Goal: Contribute content: Contribute content

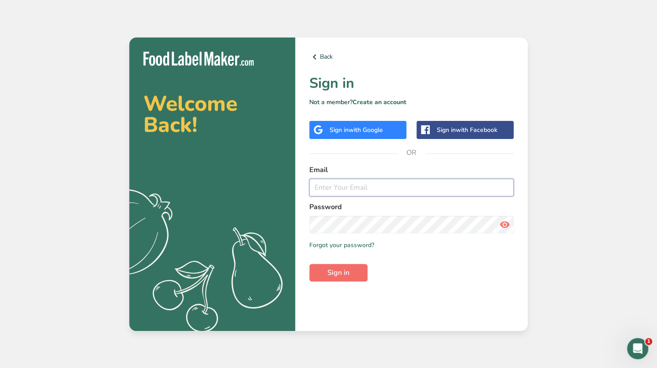
type input "[EMAIL_ADDRESS][DOMAIN_NAME]"
click at [331, 277] on span "Sign in" at bounding box center [339, 273] width 22 height 11
click at [354, 271] on button "Sign in" at bounding box center [339, 273] width 58 height 18
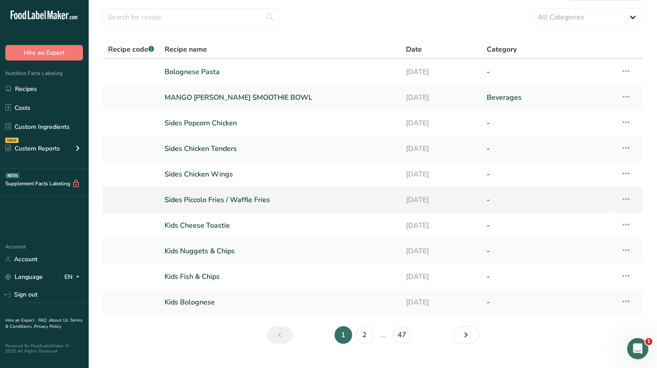
scroll to position [43, 0]
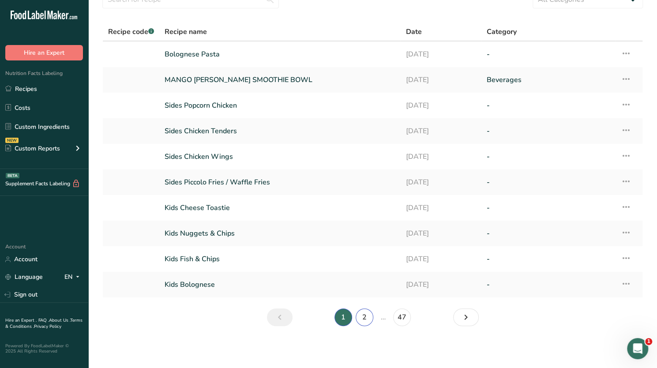
click at [363, 317] on link "2" at bounding box center [365, 318] width 18 height 18
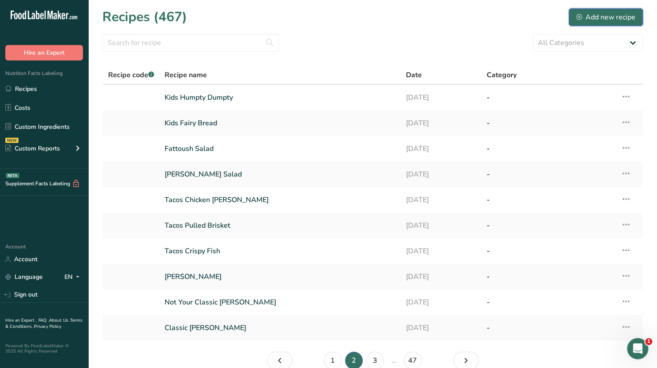
click at [587, 19] on div "Add new recipe" at bounding box center [606, 17] width 59 height 11
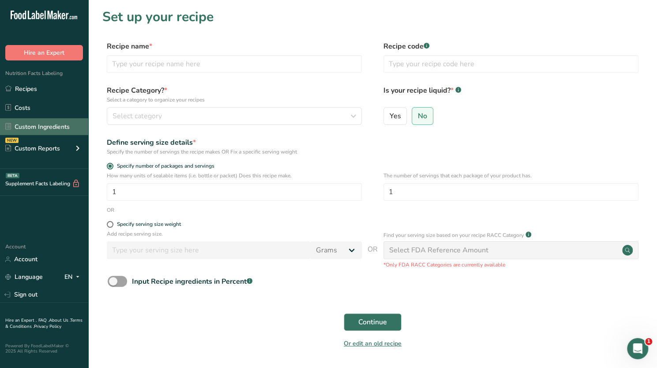
click at [42, 126] on link "Custom Ingredients" at bounding box center [44, 126] width 88 height 17
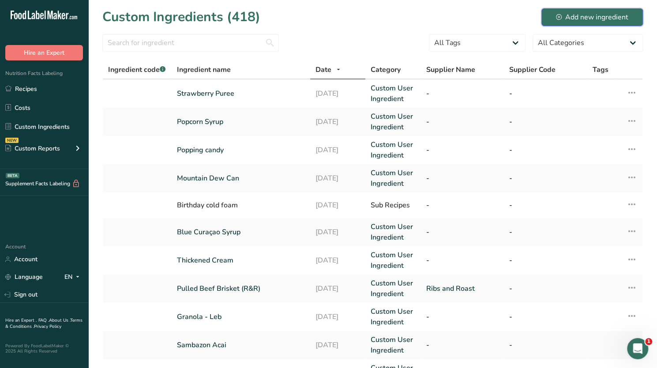
click at [590, 19] on div "Add new ingredient" at bounding box center [592, 17] width 72 height 11
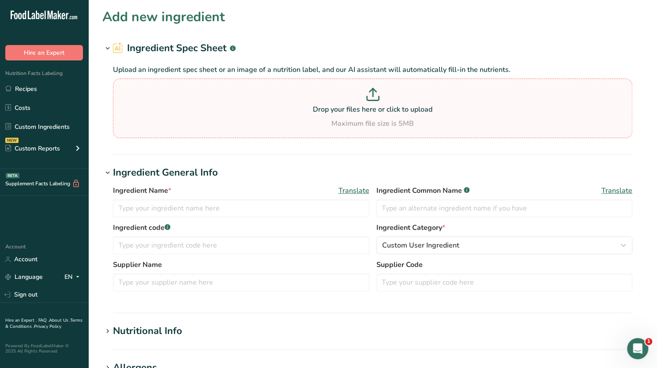
click at [415, 110] on p "Drop your files here or click to upload" at bounding box center [372, 109] width 515 height 11
click at [415, 110] on input "Drop your files here or click to upload Maximum file size is 5MB" at bounding box center [373, 109] width 520 height 60
type input "C:\fakepath\Screenshot [DATE] 135956.png"
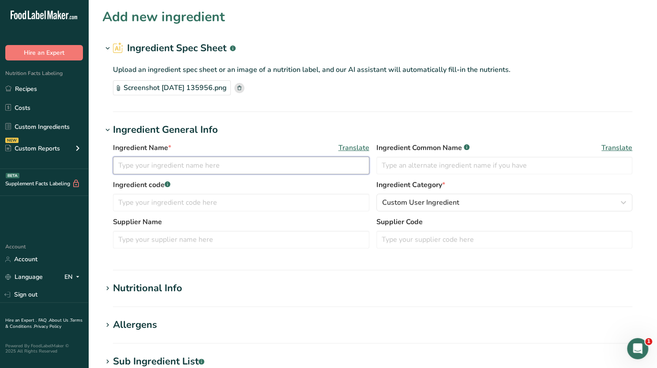
click at [239, 165] on input "text" at bounding box center [241, 166] width 257 height 18
paste input "bolognaise"
click at [122, 167] on input "bolognaise" at bounding box center [241, 166] width 257 height 18
drag, startPoint x: 195, startPoint y: 164, endPoint x: 116, endPoint y: 166, distance: 79.1
click at [116, 166] on input "Bolognaise Sauce" at bounding box center [241, 166] width 257 height 18
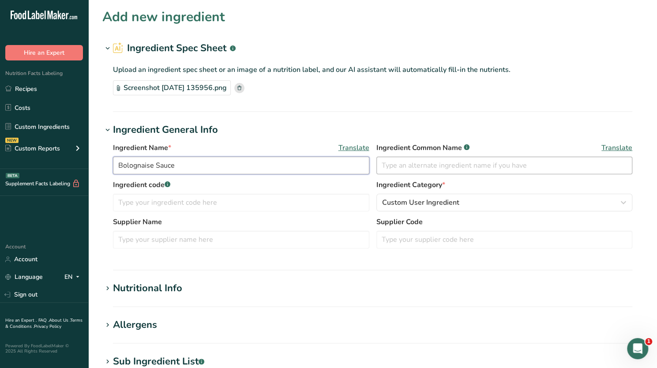
type input "Bolognaise Sauce"
click at [401, 168] on input "text" at bounding box center [505, 166] width 257 height 18
paste input "Bolognaise Sauce"
type input "Bolognaise Sauce"
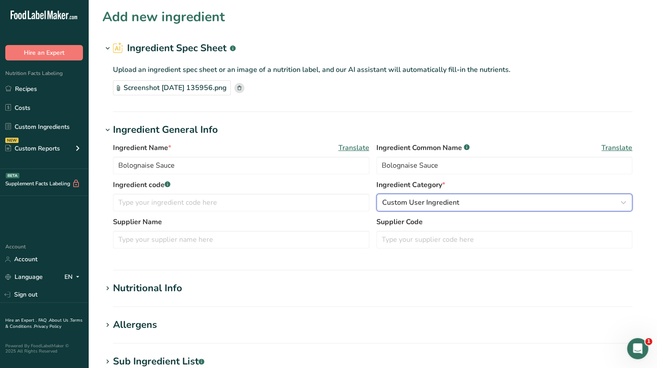
click at [468, 202] on div "Custom User Ingredient" at bounding box center [502, 202] width 240 height 11
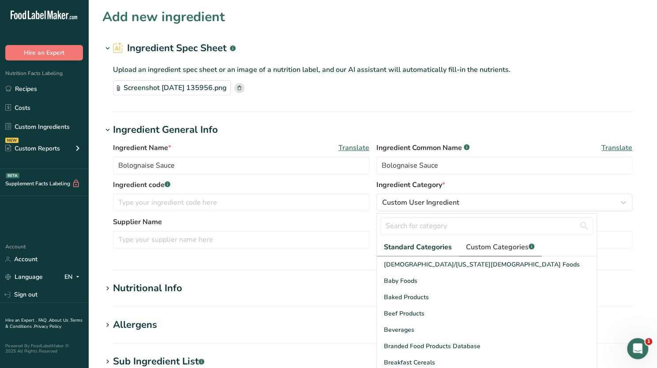
click at [491, 246] on span "Custom Categories .a-a{fill:#347362;}.b-a{fill:#fff;}" at bounding box center [500, 247] width 68 height 11
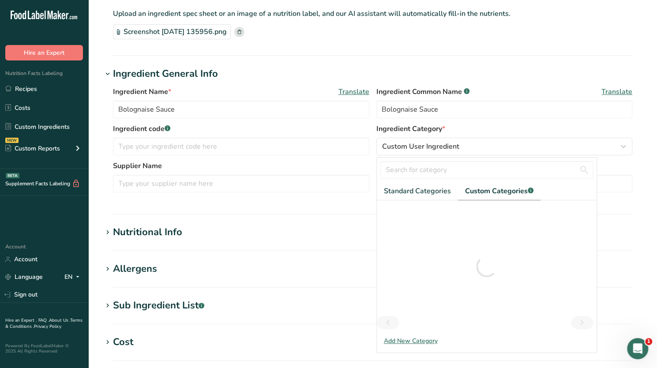
scroll to position [57, 0]
click at [429, 191] on span "Standard Categories" at bounding box center [417, 190] width 67 height 11
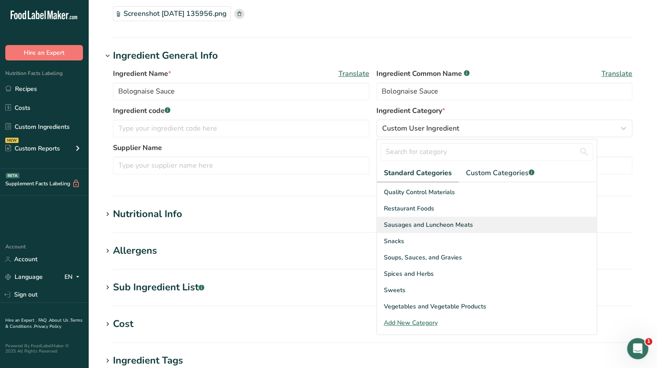
scroll to position [75, 0]
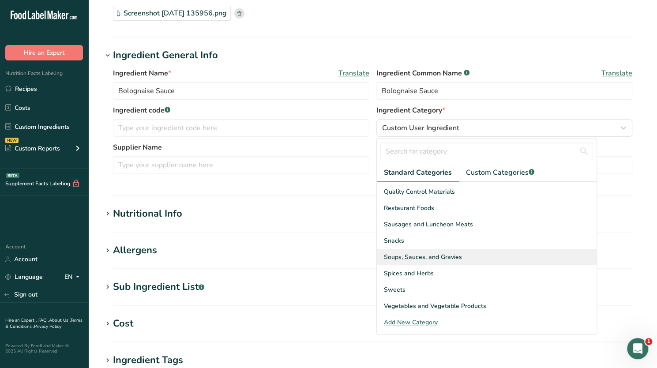
click at [421, 259] on span "Soups, Sauces, and Gravies" at bounding box center [423, 257] width 78 height 9
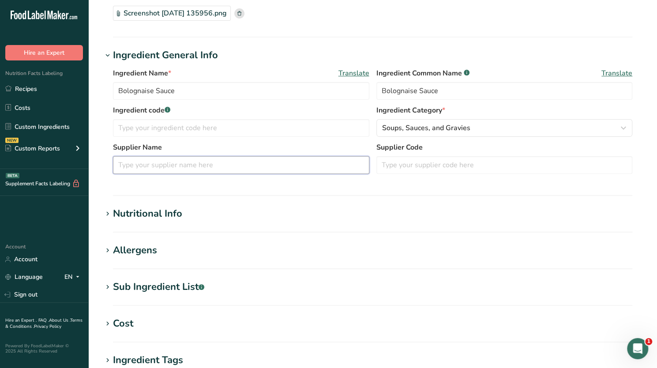
click at [156, 166] on input "text" at bounding box center [241, 165] width 257 height 18
type input "Ribs & Roasts"
click at [247, 207] on h1 "Nutritional Info" at bounding box center [372, 214] width 541 height 15
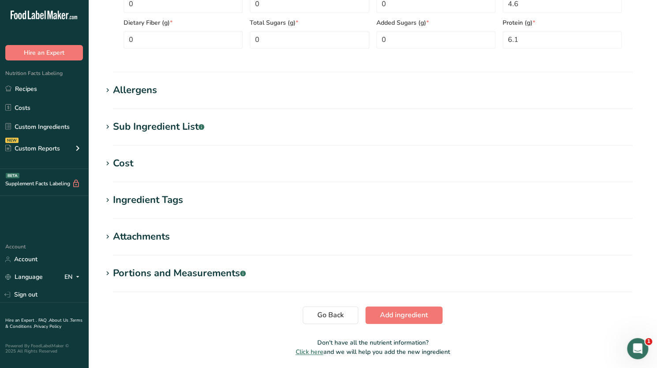
scroll to position [470, 0]
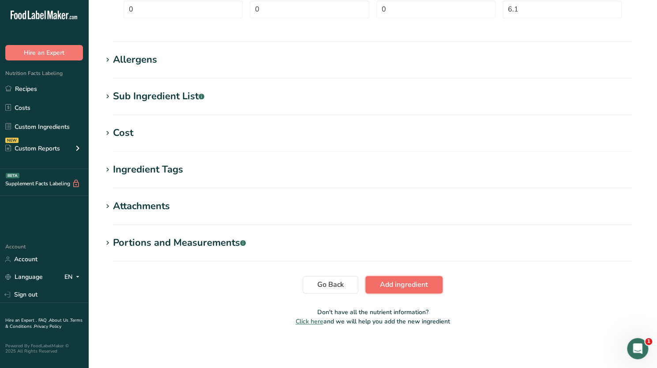
click at [398, 285] on span "Add ingredient" at bounding box center [404, 285] width 48 height 11
